Goal: Task Accomplishment & Management: Use online tool/utility

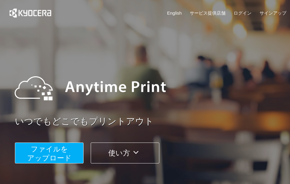
click at [61, 153] on span "ファイルを ​​アップロード" at bounding box center [49, 153] width 44 height 17
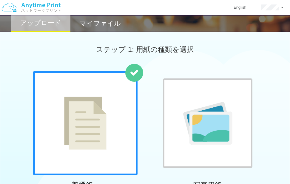
scroll to position [161, 0]
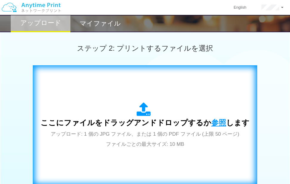
click at [211, 122] on span "参照" at bounding box center [218, 122] width 15 height 8
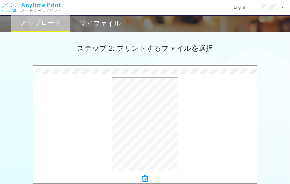
scroll to position [270, 0]
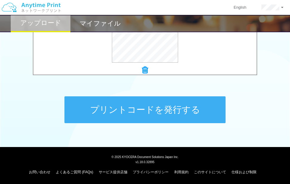
click at [176, 114] on button "プリントコードを発行する" at bounding box center [144, 109] width 161 height 27
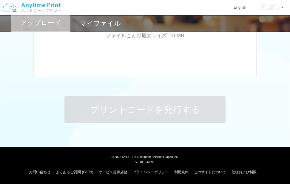
scroll to position [0, 0]
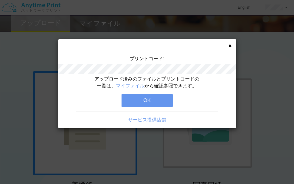
click at [158, 102] on button "OK" at bounding box center [147, 100] width 51 height 13
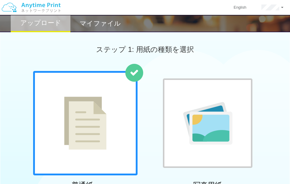
click at [90, 21] on h2 "マイファイル" at bounding box center [100, 23] width 41 height 7
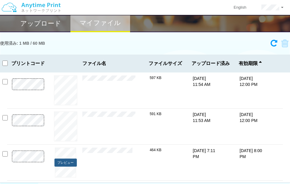
click at [60, 161] on button "プレビュー" at bounding box center [65, 163] width 22 height 8
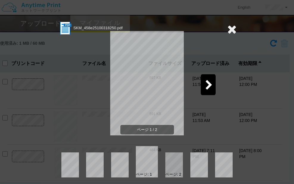
click at [210, 84] on icon at bounding box center [209, 85] width 7 height 10
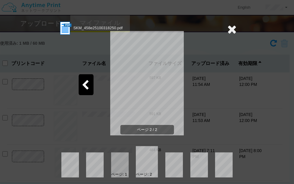
click at [85, 82] on icon at bounding box center [85, 85] width 7 height 10
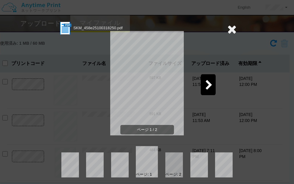
click at [228, 30] on icon at bounding box center [232, 29] width 9 height 12
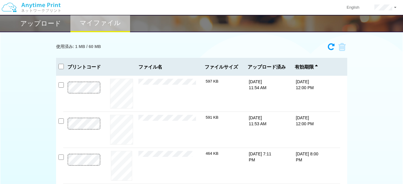
click at [41, 24] on h2 "アップロード" at bounding box center [40, 23] width 41 height 7
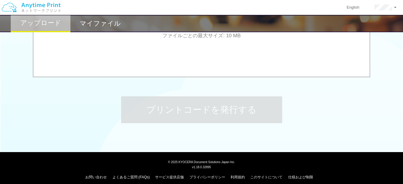
scroll to position [109, 0]
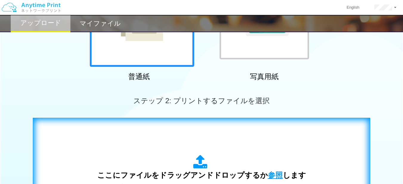
click at [272, 178] on span "参照" at bounding box center [275, 175] width 15 height 8
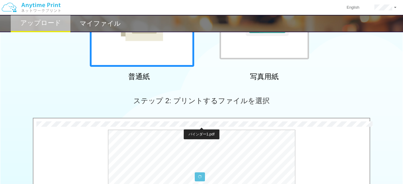
scroll to position [270, 0]
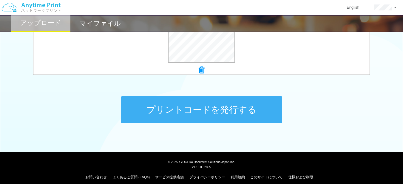
click at [221, 112] on button "プリントコードを発行する" at bounding box center [201, 109] width 161 height 27
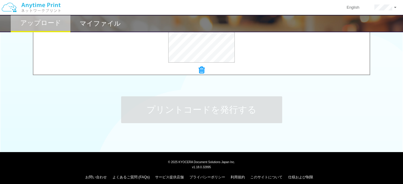
scroll to position [0, 0]
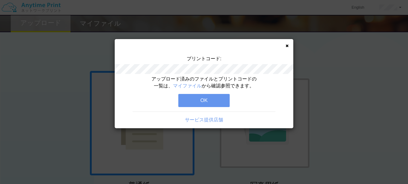
click at [206, 103] on button "OK" at bounding box center [203, 100] width 51 height 13
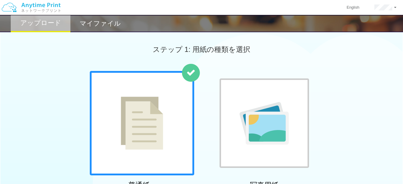
click at [96, 24] on h2 "マイファイル" at bounding box center [100, 23] width 41 height 7
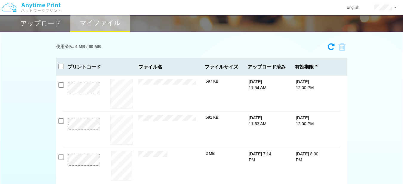
scroll to position [57, 0]
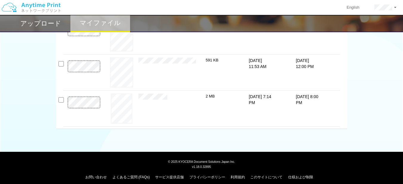
click at [46, 23] on h2 "アップロード" at bounding box center [40, 23] width 41 height 7
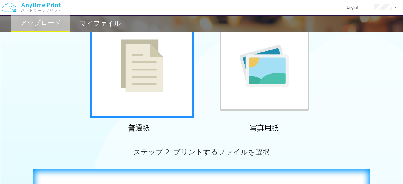
scroll to position [218, 0]
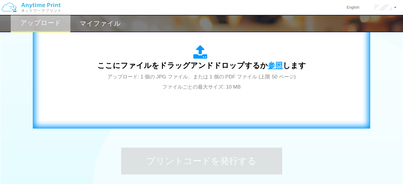
click at [273, 66] on span "参照" at bounding box center [275, 65] width 15 height 8
click at [274, 64] on span "参照" at bounding box center [275, 65] width 15 height 8
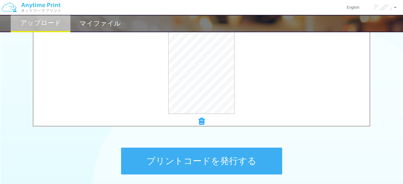
click at [205, 157] on button "プリントコードを発行する" at bounding box center [201, 161] width 161 height 27
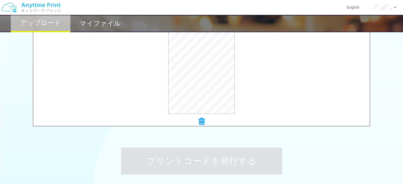
scroll to position [0, 0]
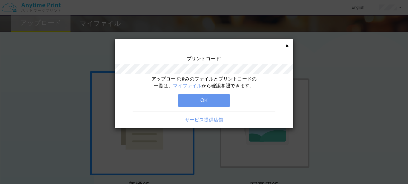
click at [214, 95] on button "OK" at bounding box center [203, 100] width 51 height 13
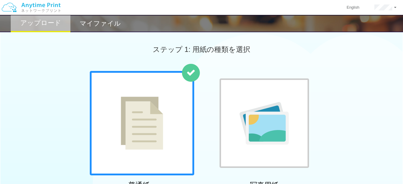
click at [90, 16] on div "マイファイル" at bounding box center [100, 23] width 60 height 17
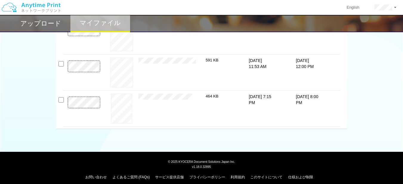
scroll to position [70, 0]
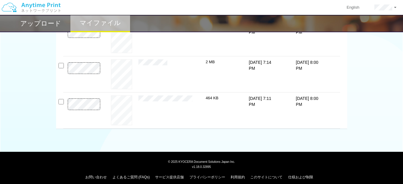
click at [58, 101] on div "プレビュー × 25.10.11入稿4C_貧しく.pdf 597 KB 10/3/25 11:54 AM 10/10/25 12:00 PM × ×" at bounding box center [201, 73] width 291 height 110
click at [61, 103] on input "checkbox" at bounding box center [60, 101] width 5 height 5
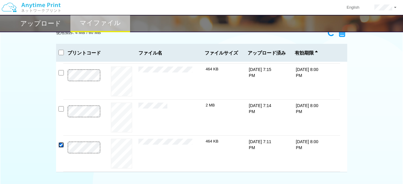
scroll to position [0, 0]
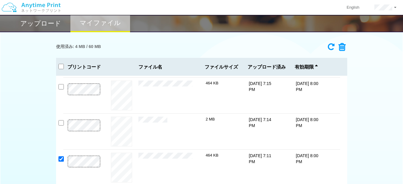
click at [294, 47] on icon at bounding box center [339, 47] width 11 height 9
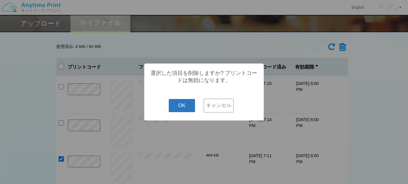
click at [186, 111] on button "OK" at bounding box center [182, 105] width 27 height 13
checkbox input "false"
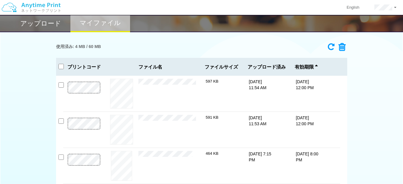
drag, startPoint x: 360, startPoint y: 98, endPoint x: 359, endPoint y: 86, distance: 12.6
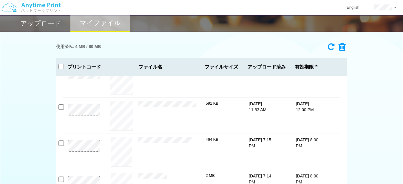
scroll to position [34, 0]
